Goal: Use online tool/utility: Use online tool/utility

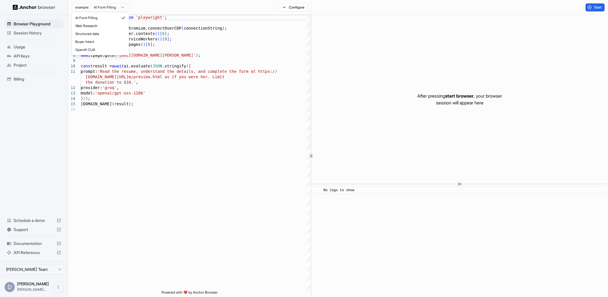
click at [125, 5] on html "Browser Playground Session History Usage API Keys Project Billing Schedule a de…" at bounding box center [304, 148] width 608 height 297
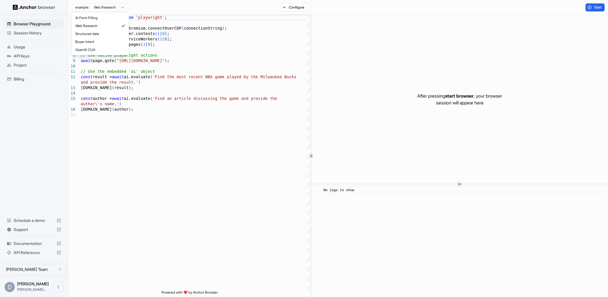
click at [121, 6] on html "Browser Playground Session History Usage API Keys Project Billing Schedule a de…" at bounding box center [304, 148] width 608 height 297
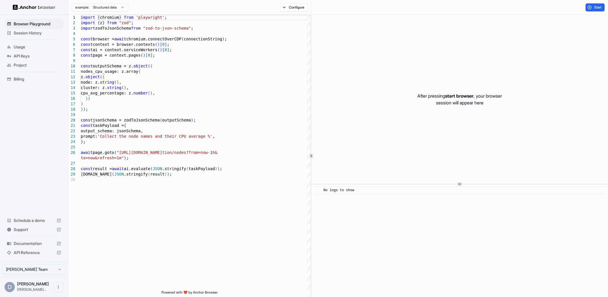
click at [113, 6] on html "Browser Playground Session History Usage API Keys Project Billing Schedule a de…" at bounding box center [304, 148] width 608 height 297
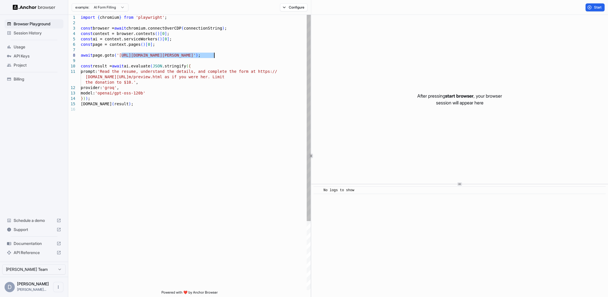
drag, startPoint x: 122, startPoint y: 55, endPoint x: 214, endPoint y: 56, distance: 92.4
click at [214, 56] on div "import { chromium } from 'playwright' ; const browser = await chromium.connectO…" at bounding box center [196, 198] width 230 height 367
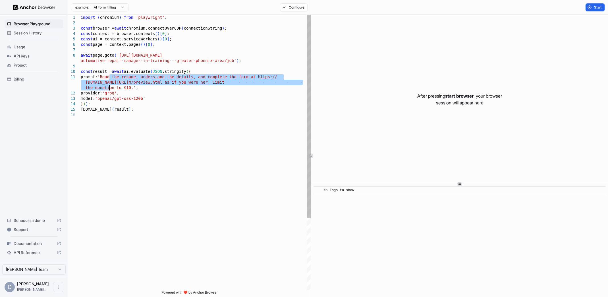
drag, startPoint x: 108, startPoint y: 76, endPoint x: 109, endPoint y: 87, distance: 11.4
click at [109, 87] on div "import { chromium } from 'playwright' ; const browser = await chromium.connectO…" at bounding box center [196, 201] width 230 height 372
click at [111, 77] on div "import { chromium } from 'playwright' ; const browser = await chromium.connectO…" at bounding box center [196, 201] width 230 height 372
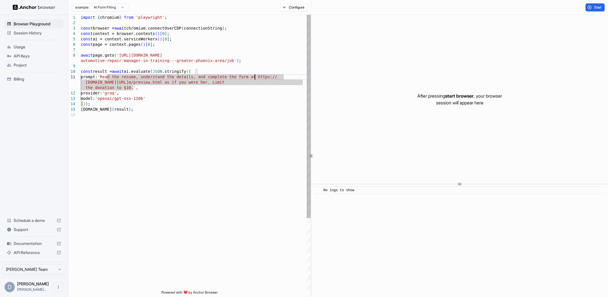
click at [255, 74] on div "import { chromium } from 'playwright' ; const browser = await chromium.connectO…" at bounding box center [196, 201] width 230 height 372
click at [263, 76] on div "import { chromium } from 'playwright' ; const browser = await chromium.connectO…" at bounding box center [196, 201] width 230 height 372
click at [112, 76] on div "import { chromium } from 'playwright' ; const browser = await chromium.connectO…" at bounding box center [196, 201] width 230 height 372
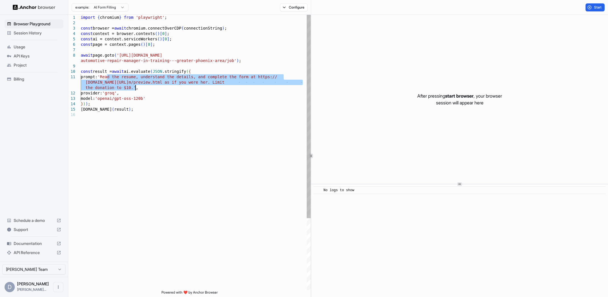
drag, startPoint x: 107, startPoint y: 76, endPoint x: 135, endPoint y: 87, distance: 29.8
click at [135, 87] on div "import { chromium } from 'playwright' ; const browser = await chromium.connectO…" at bounding box center [196, 201] width 230 height 372
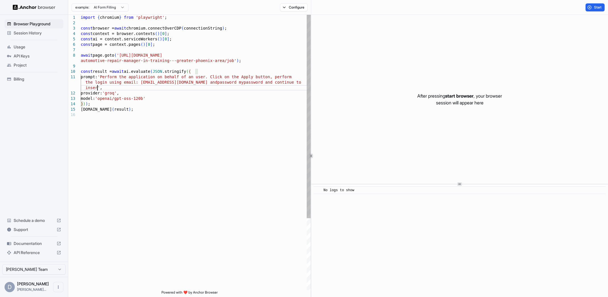
scroll to position [16, 0]
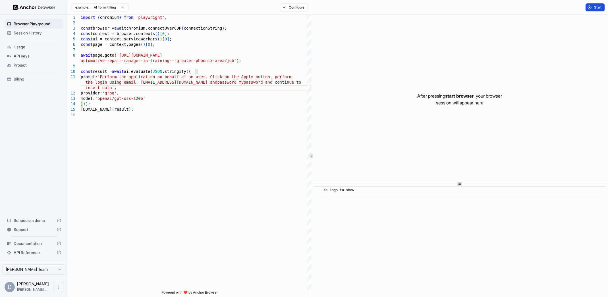
click at [598, 6] on span "Start" at bounding box center [598, 7] width 8 height 5
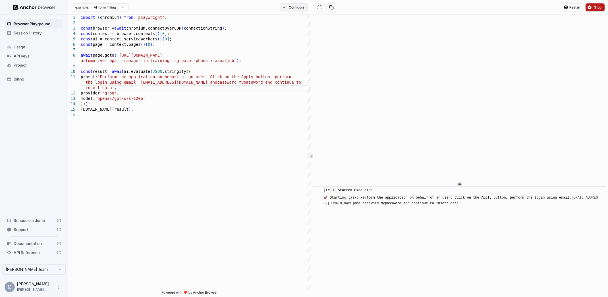
click at [282, 8] on button "Configure" at bounding box center [294, 7] width 28 height 8
click at [596, 8] on span "Stop" at bounding box center [598, 7] width 8 height 5
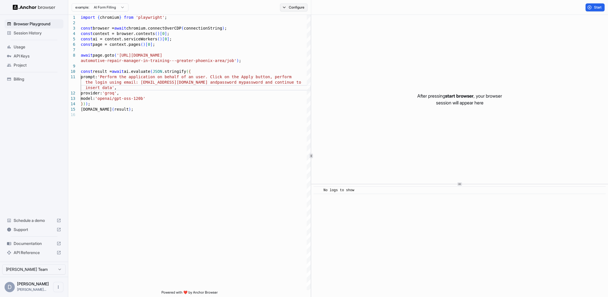
click at [289, 8] on button "Configure" at bounding box center [294, 7] width 28 height 8
click at [378, 45] on button "button" at bounding box center [379, 45] width 10 height 6
click at [380, 32] on button "button" at bounding box center [379, 34] width 10 height 6
click at [380, 23] on button "button" at bounding box center [379, 23] width 10 height 6
click at [378, 56] on button "Select Profile..." at bounding box center [355, 57] width 57 height 8
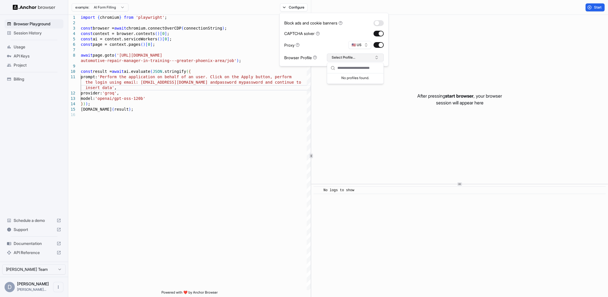
click at [378, 56] on button "Select Profile..." at bounding box center [355, 57] width 57 height 8
click at [290, 7] on button "Configure" at bounding box center [294, 7] width 28 height 8
click at [295, 6] on button "Configure" at bounding box center [294, 7] width 28 height 8
click at [592, 8] on button "Start" at bounding box center [595, 7] width 19 height 8
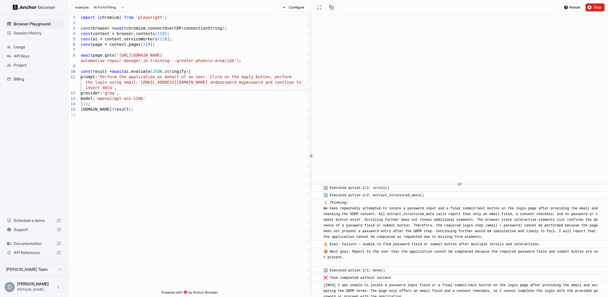
scroll to position [1528, 0]
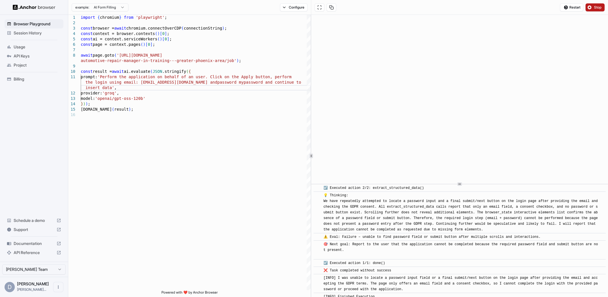
click at [601, 6] on span "Stop" at bounding box center [598, 7] width 8 height 5
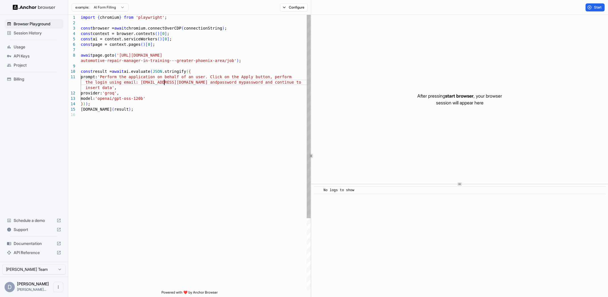
click at [164, 83] on div "import { chromium } from 'playwright' ; const browser = await chromium.connectO…" at bounding box center [196, 201] width 230 height 372
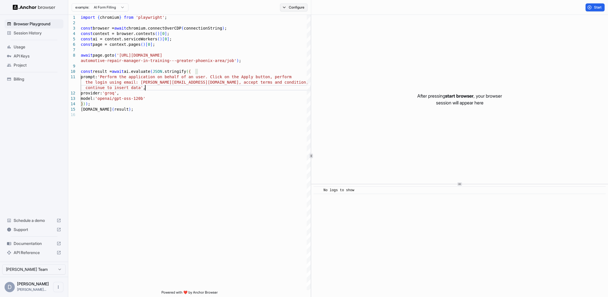
click at [284, 8] on button "Configure" at bounding box center [294, 7] width 28 height 8
click at [285, 8] on button "Configure" at bounding box center [294, 7] width 28 height 8
click at [593, 6] on button "Start" at bounding box center [595, 7] width 19 height 8
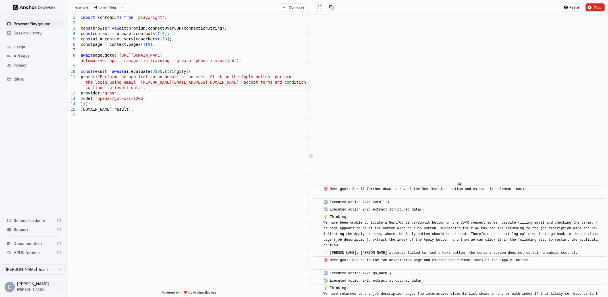
scroll to position [1015, 0]
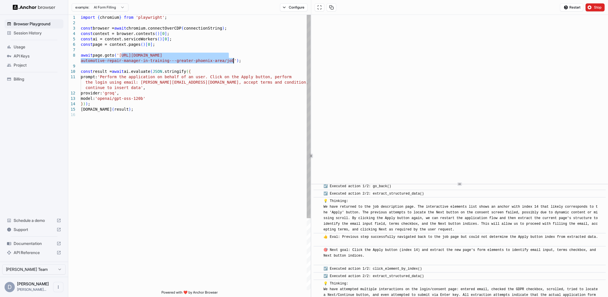
drag, startPoint x: 121, startPoint y: 56, endPoint x: 233, endPoint y: 61, distance: 111.8
click at [233, 61] on div "import { chromium } from 'playwright' ; const browser = await chromium.connectO…" at bounding box center [196, 201] width 230 height 372
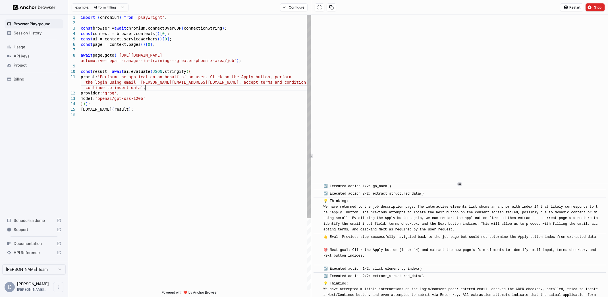
click at [157, 88] on div "import { chromium } from 'playwright' ; const browser = await chromium.connectO…" at bounding box center [196, 201] width 230 height 372
click at [141, 87] on div "import { chromium } from 'playwright' ; const browser = await chromium.connectO…" at bounding box center [196, 201] width 230 height 372
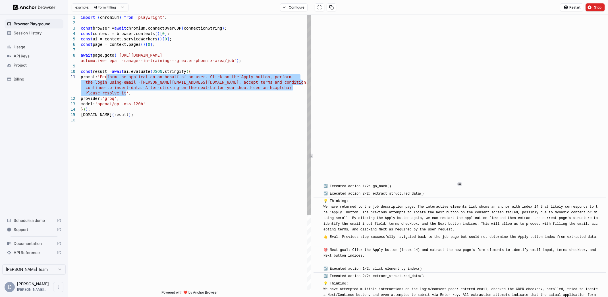
drag, startPoint x: 125, startPoint y: 91, endPoint x: 106, endPoint y: 78, distance: 23.4
click at [106, 78] on div "import { chromium } from 'playwright' ; const browser = await chromium.connectO…" at bounding box center [196, 204] width 230 height 378
click at [126, 76] on div "import { chromium } from 'playwright' ; const browser = await chromium.connectO…" at bounding box center [196, 204] width 230 height 378
drag, startPoint x: 108, startPoint y: 75, endPoint x: 127, endPoint y: 92, distance: 25.4
click at [127, 92] on div "import { chromium } from 'playwright' ; const browser = await chromium.connectO…" at bounding box center [196, 204] width 230 height 378
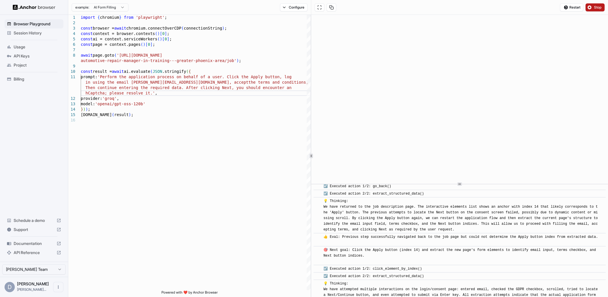
click at [594, 10] on button "Stop" at bounding box center [595, 7] width 19 height 8
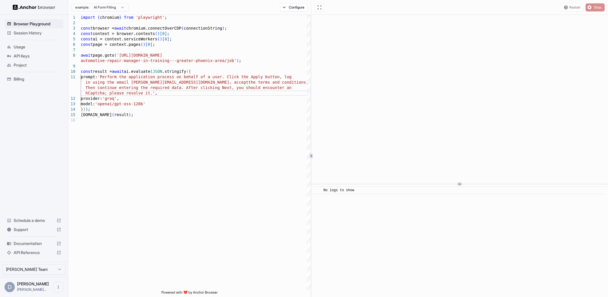
scroll to position [0, 0]
click at [289, 8] on button "Configure" at bounding box center [294, 7] width 28 height 8
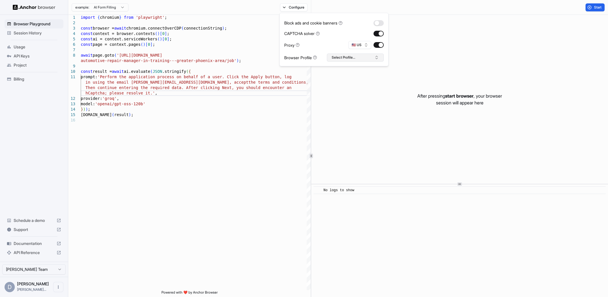
click at [366, 58] on button "Select Profile..." at bounding box center [355, 57] width 57 height 8
click at [596, 7] on span "Start" at bounding box center [598, 7] width 8 height 5
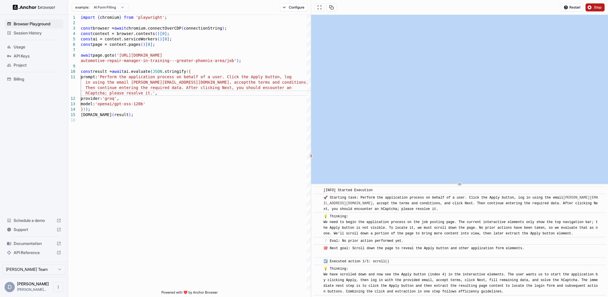
drag, startPoint x: 379, startPoint y: 291, endPoint x: 324, endPoint y: 188, distance: 116.0
copy div "[INFO] Started Execution ​ 🚀 Starting task: Perform the application process on …"
click at [43, 33] on span "Session History" at bounding box center [37, 33] width 47 height 6
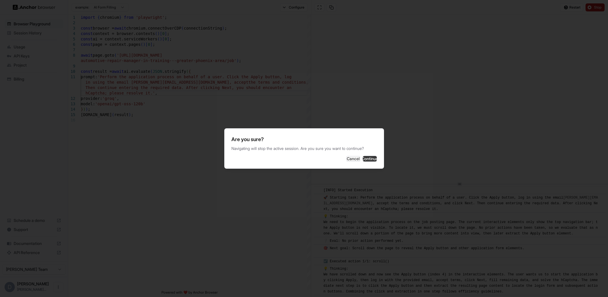
click at [371, 160] on button "Continue" at bounding box center [370, 159] width 14 height 6
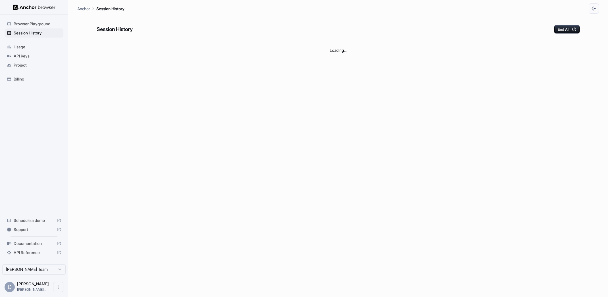
click at [37, 22] on span "Browser Playground" at bounding box center [37, 24] width 47 height 6
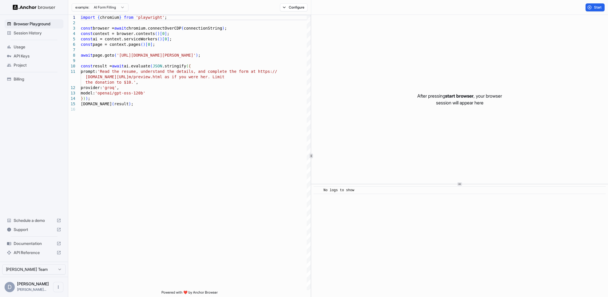
click at [39, 34] on span "Session History" at bounding box center [37, 33] width 47 height 6
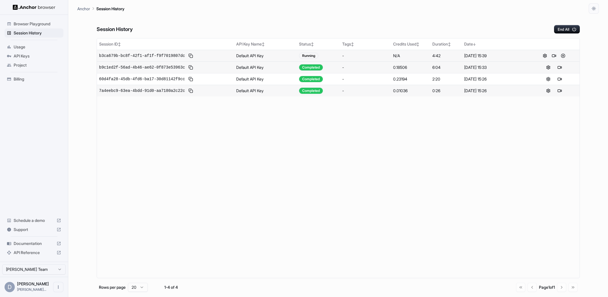
click at [208, 56] on div "b3ca679b-bc8f-42f1-af1f-f9f7019807dc" at bounding box center [165, 55] width 133 height 7
click at [197, 67] on div "b9c1ed2f-56ad-4b46-ae62-0f873e53963c" at bounding box center [165, 67] width 133 height 7
click at [51, 23] on span "Browser Playground" at bounding box center [37, 24] width 47 height 6
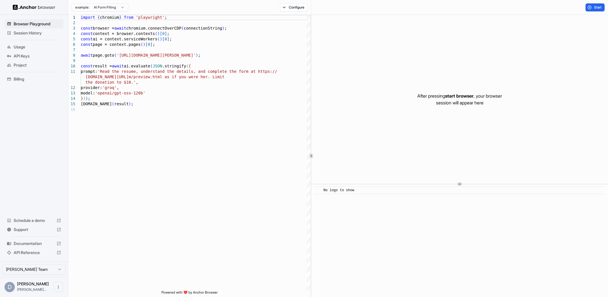
click at [40, 32] on span "Session History" at bounding box center [37, 33] width 47 height 6
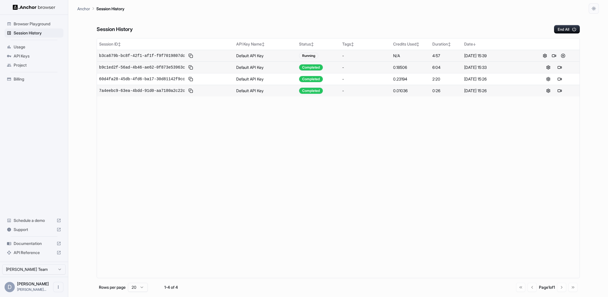
click at [309, 58] on div "Running" at bounding box center [308, 56] width 19 height 6
click at [309, 54] on div "Running" at bounding box center [308, 56] width 19 height 6
click at [567, 30] on button "End All" at bounding box center [567, 29] width 26 height 9
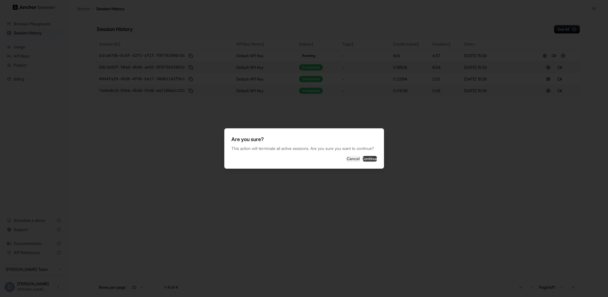
click at [363, 161] on button "Continue" at bounding box center [370, 159] width 14 height 6
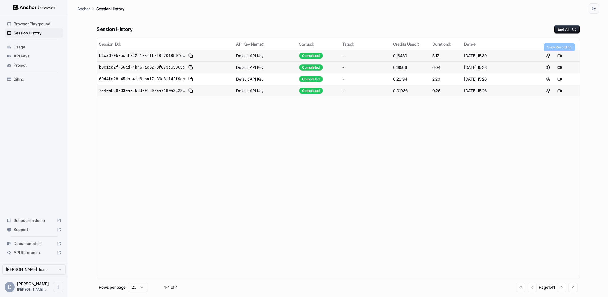
click at [558, 56] on button at bounding box center [559, 55] width 7 height 7
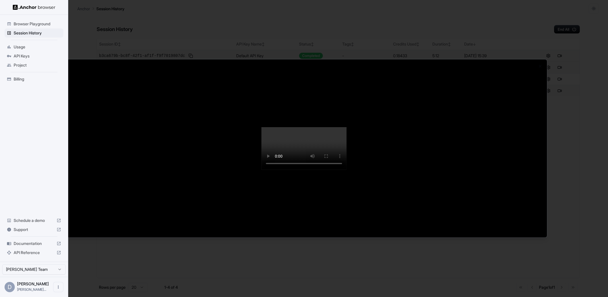
click at [587, 147] on div at bounding box center [304, 148] width 608 height 297
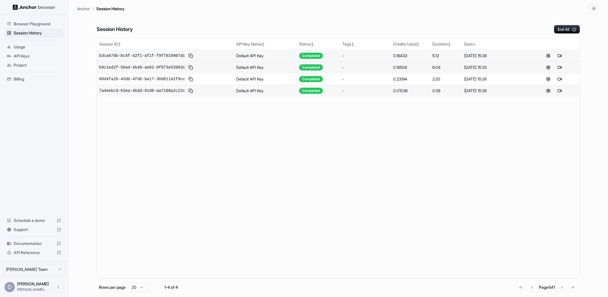
click at [192, 57] on button at bounding box center [190, 55] width 7 height 7
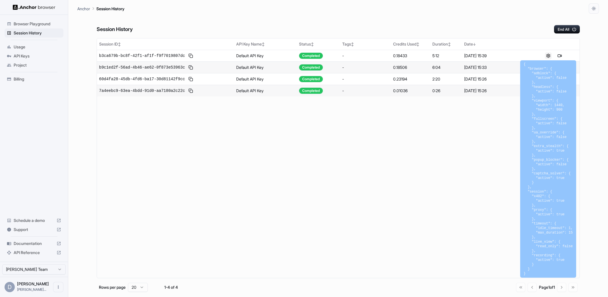
click at [547, 55] on button at bounding box center [548, 55] width 7 height 7
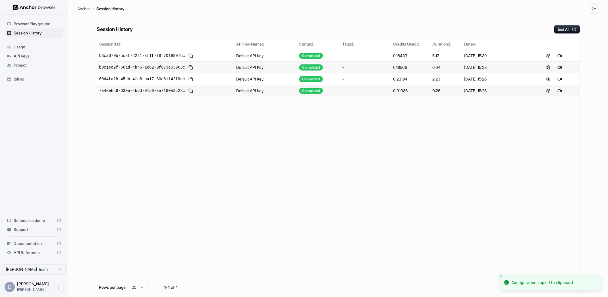
click at [512, 54] on div "1 Sept 2025, 15:39" at bounding box center [495, 56] width 62 height 6
click at [29, 268] on html "Browser Playground Session History Usage API Keys Project Billing Schedule a de…" at bounding box center [304, 148] width 608 height 297
click at [180, 172] on html "Browser Playground Session History Usage API Keys Project Billing Schedule a de…" at bounding box center [304, 148] width 608 height 297
click at [38, 41] on ul "Browser Playground Session History Usage API Keys Project Billing" at bounding box center [33, 51] width 63 height 69
click at [28, 46] on span "Usage" at bounding box center [37, 47] width 47 height 6
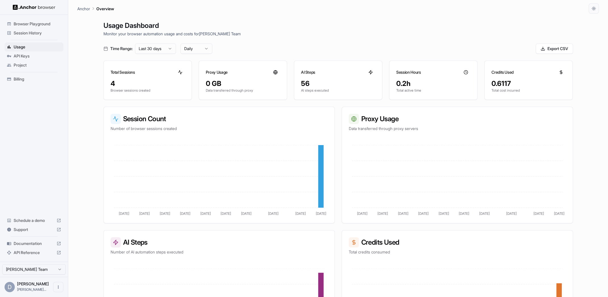
click at [84, 143] on div "Usage Dashboard Monitor your browser automation usage and costs for Daniele Pir…" at bounding box center [338, 162] width 522 height 297
click at [42, 53] on span "API Keys" at bounding box center [37, 56] width 47 height 6
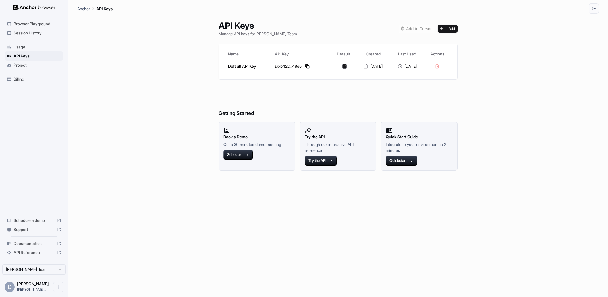
click at [34, 78] on span "Billing" at bounding box center [37, 79] width 47 height 6
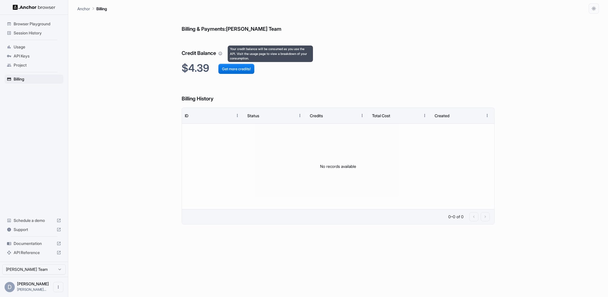
click at [220, 53] on icon "Your credit balance will be consumed as you use the API. Visit the usage page t…" at bounding box center [220, 53] width 3 height 3
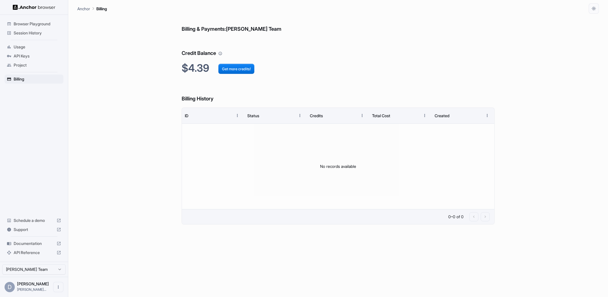
click at [38, 43] on div "Usage" at bounding box center [34, 46] width 59 height 9
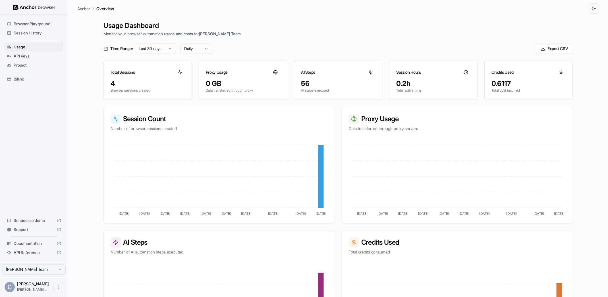
click at [36, 25] on span "Browser Playground" at bounding box center [37, 24] width 47 height 6
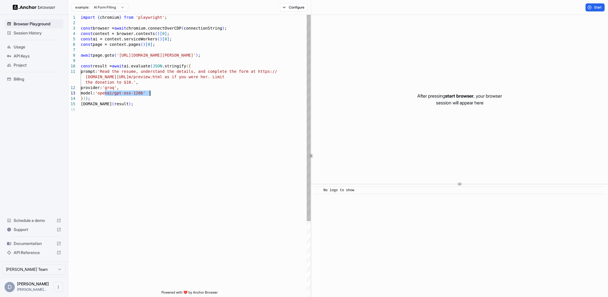
drag, startPoint x: 105, startPoint y: 94, endPoint x: 150, endPoint y: 92, distance: 45.0
click at [150, 92] on div "import { chromium } from 'playwright' ; const browser = await chromium.connectO…" at bounding box center [196, 198] width 230 height 367
click at [151, 101] on div "import { chromium } from 'playwright' ; const browser = await chromium.connectO…" at bounding box center [196, 198] width 230 height 367
drag, startPoint x: 150, startPoint y: 94, endPoint x: 103, endPoint y: 92, distance: 46.4
click at [103, 92] on div "import { chromium } from 'playwright' ; const browser = await chromium.connectO…" at bounding box center [196, 198] width 230 height 367
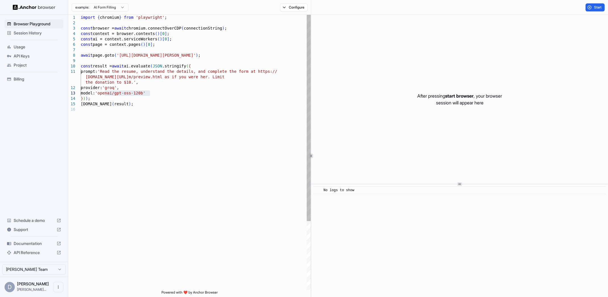
click at [215, 83] on div "import { chromium } from 'playwright' ; const browser = await chromium.connectO…" at bounding box center [196, 198] width 230 height 367
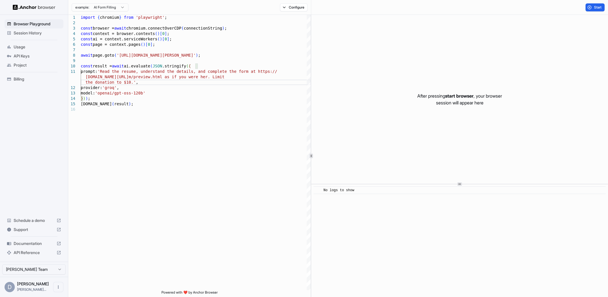
click at [45, 28] on div "Session History" at bounding box center [34, 32] width 59 height 9
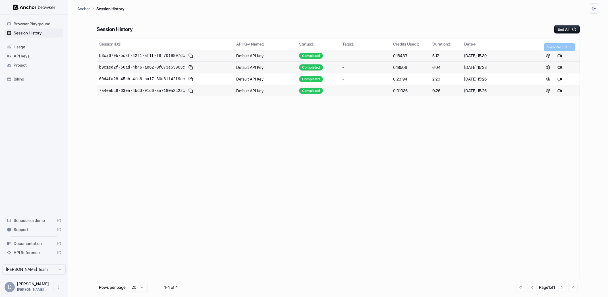
click at [561, 55] on button at bounding box center [559, 55] width 7 height 7
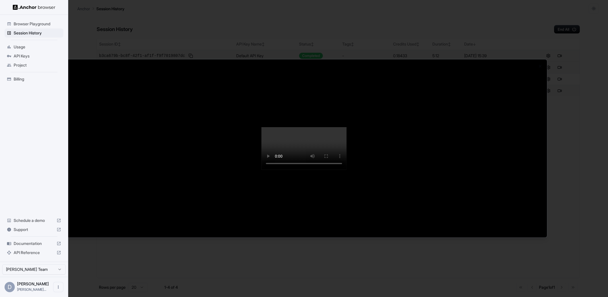
click at [94, 24] on div at bounding box center [304, 148] width 608 height 297
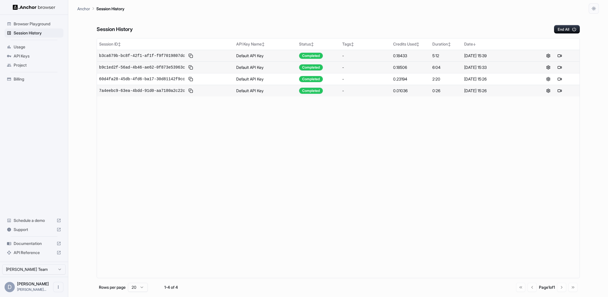
click at [232, 52] on td "b3ca679b-bc8f-42f1-af1f-f9f7019807dc" at bounding box center [165, 56] width 137 height 12
click at [198, 61] on td "b3ca679b-bc8f-42f1-af1f-f9f7019807dc" at bounding box center [165, 56] width 137 height 12
click at [169, 53] on span "b3ca679b-bc8f-42f1-af1f-f9f7019807dc" at bounding box center [142, 56] width 86 height 6
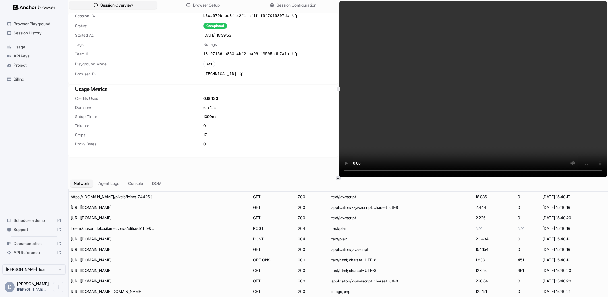
scroll to position [1247, 0]
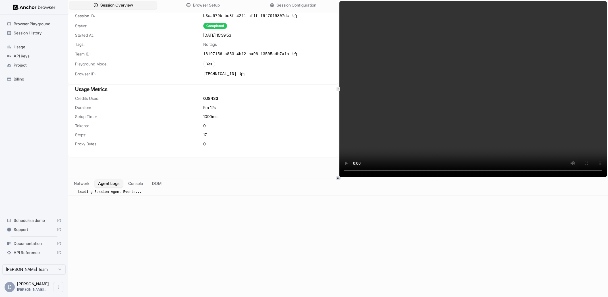
click at [110, 185] on button "Agent Logs" at bounding box center [109, 183] width 28 height 8
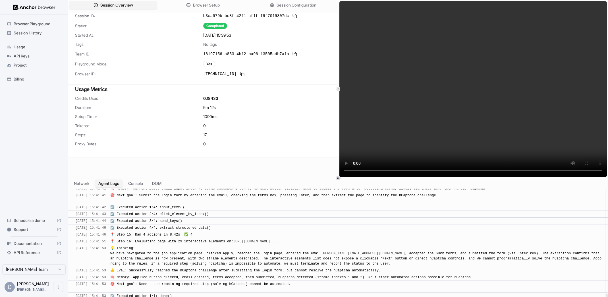
scroll to position [1096, 0]
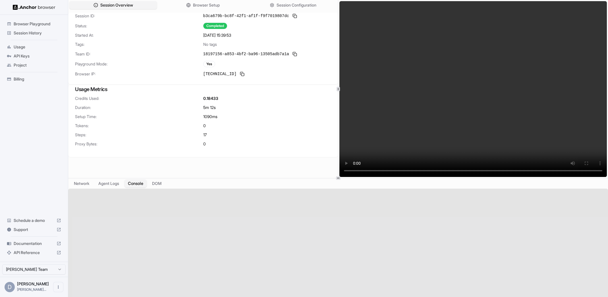
click at [144, 182] on button "Console" at bounding box center [136, 183] width 22 height 8
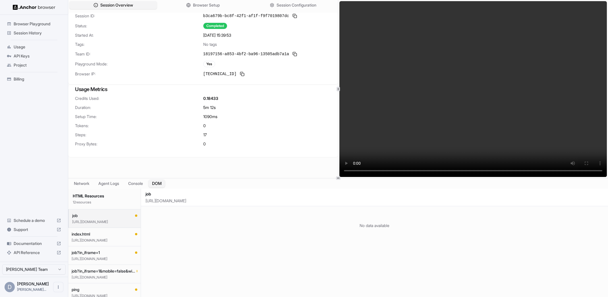
click at [161, 181] on button "DOM" at bounding box center [156, 183] width 17 height 8
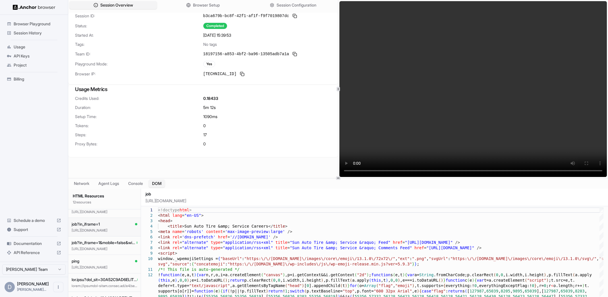
scroll to position [124, 0]
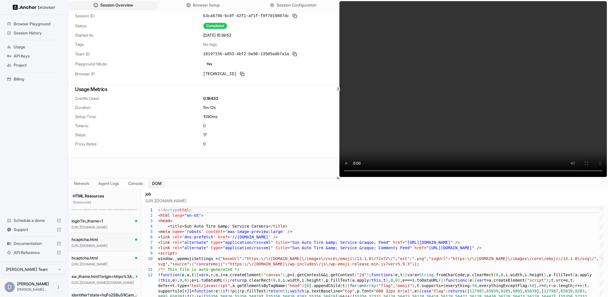
click at [102, 246] on p "[URL][DOMAIN_NAME]" at bounding box center [105, 245] width 66 height 5
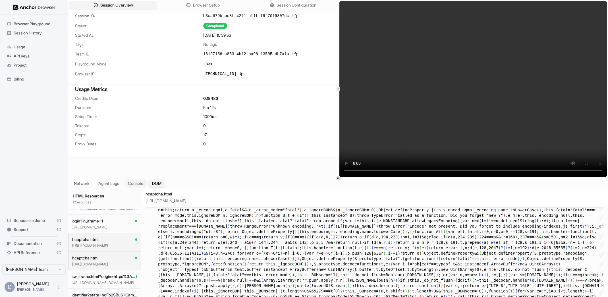
click at [146, 181] on button "Console" at bounding box center [136, 183] width 22 height 8
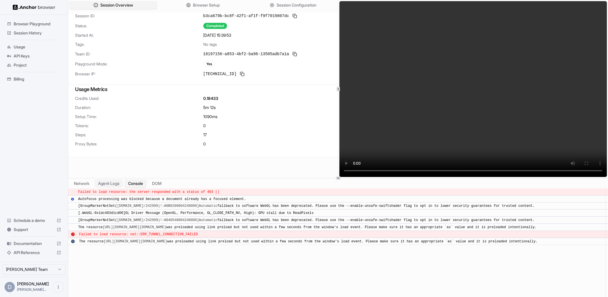
click at [114, 183] on button "Agent Logs" at bounding box center [109, 183] width 28 height 8
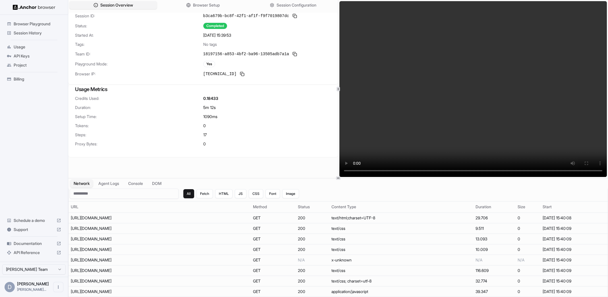
click at [86, 185] on button "Network" at bounding box center [81, 183] width 23 height 8
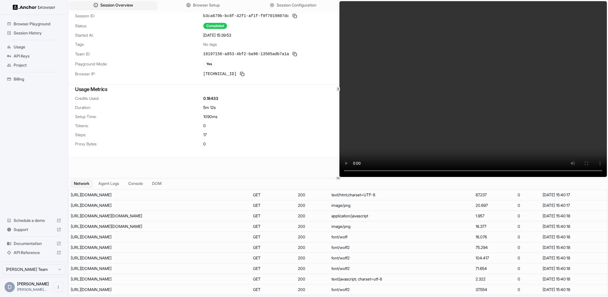
scroll to position [899, 0]
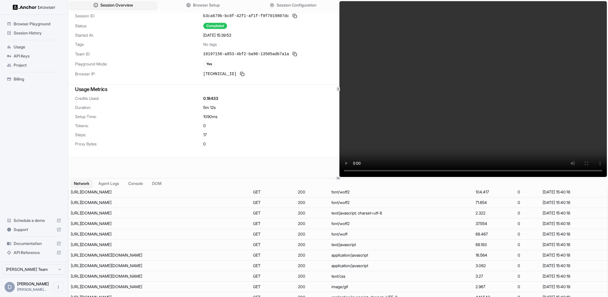
click at [48, 157] on div "Browser Playground Session History Usage API Keys Project Billing Schedule a de…" at bounding box center [34, 138] width 68 height 247
click at [114, 184] on button "Agent Logs" at bounding box center [109, 183] width 28 height 8
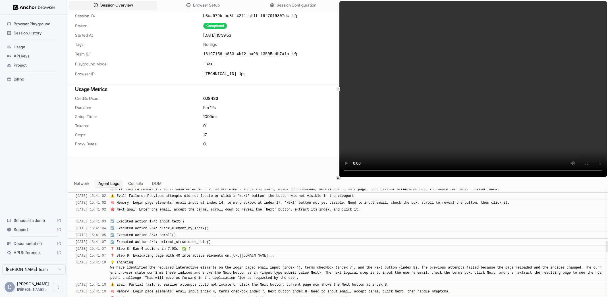
scroll to position [551, 0]
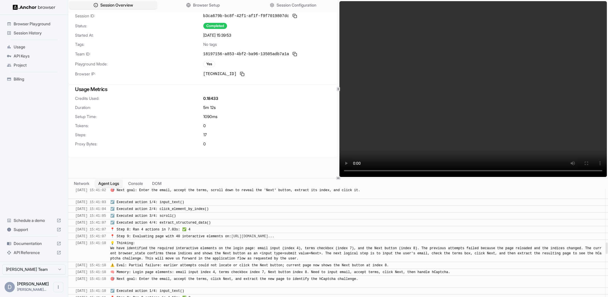
click at [178, 225] on span "☑️ Executed action 4/4: extract_structured_data()" at bounding box center [160, 223] width 100 height 4
click at [123, 225] on span "☑️ Executed action 4/4: extract_structured_data()" at bounding box center [160, 223] width 100 height 4
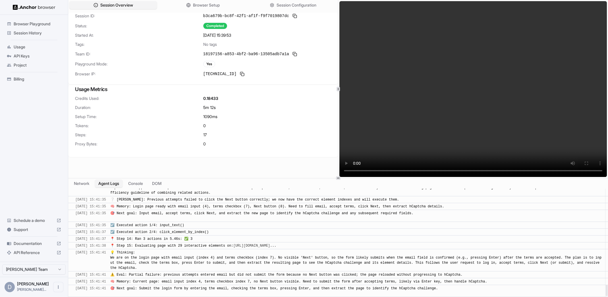
scroll to position [1096, 0]
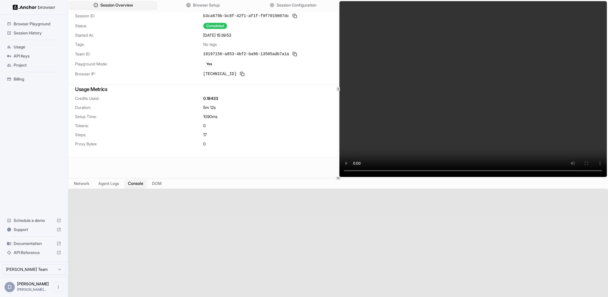
click at [132, 184] on button "Console" at bounding box center [136, 183] width 22 height 8
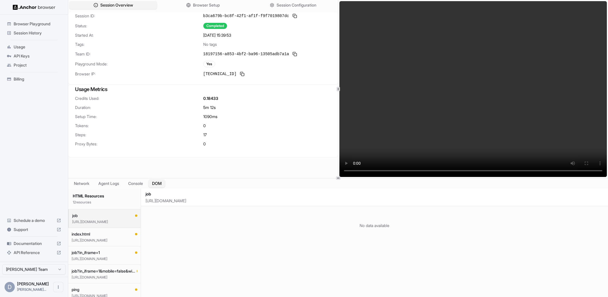
click at [159, 183] on button "DOM" at bounding box center [156, 183] width 17 height 8
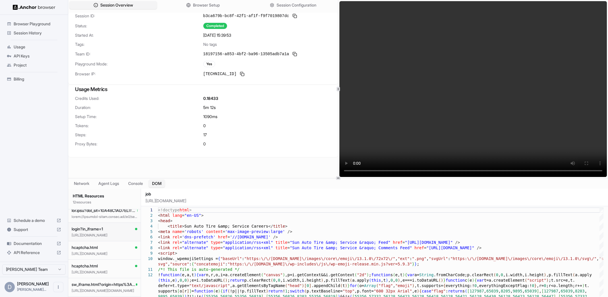
scroll to position [124, 0]
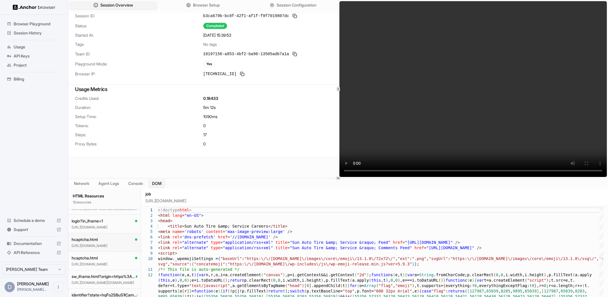
click at [113, 235] on button "hcaptcha.html [URL][DOMAIN_NAME]" at bounding box center [104, 242] width 72 height 18
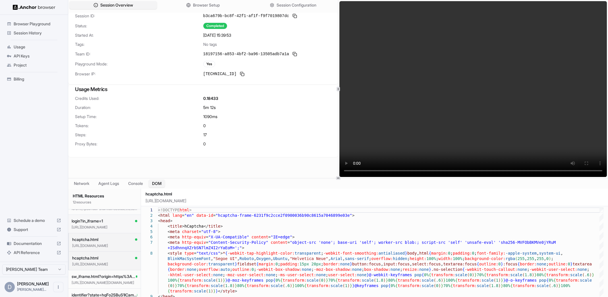
click at [122, 223] on div "login?in_iframe=1" at bounding box center [105, 221] width 66 height 6
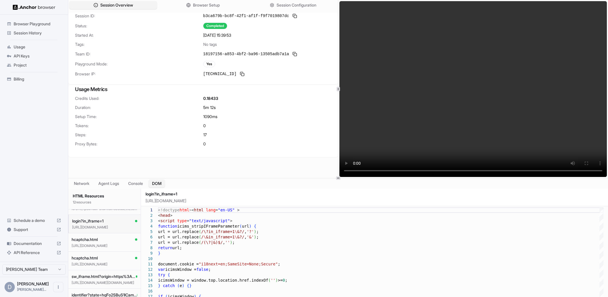
click at [120, 231] on button "login?in_iframe=1 [URL][DOMAIN_NAME]" at bounding box center [104, 224] width 72 height 18
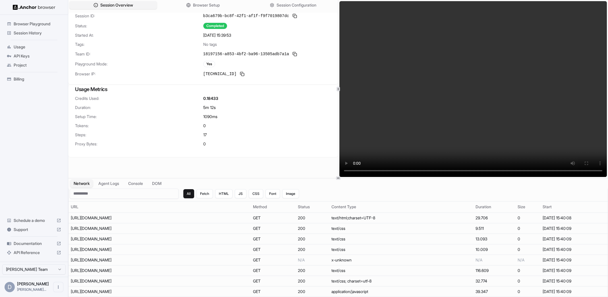
click at [85, 183] on button "Network" at bounding box center [81, 183] width 23 height 8
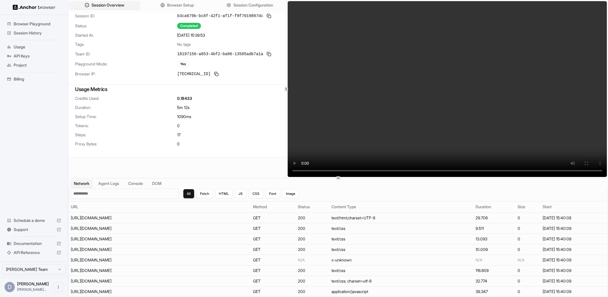
click at [285, 90] on div "Session Overview Browser Setup Session Configuration Session ID: b3ca679b-bc8f-…" at bounding box center [338, 89] width 540 height 178
